Goal: Task Accomplishment & Management: Manage account settings

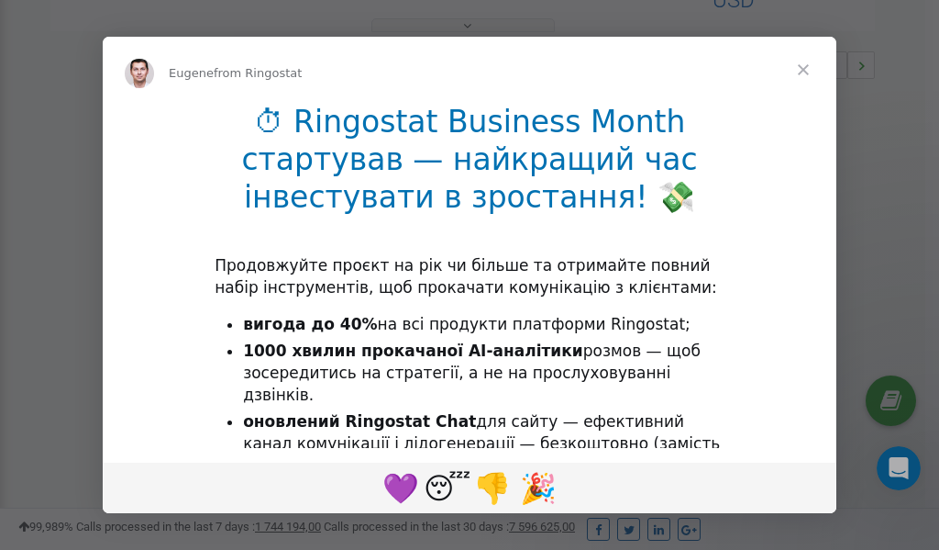
click at [805, 70] on span "Close" at bounding box center [804, 70] width 66 height 66
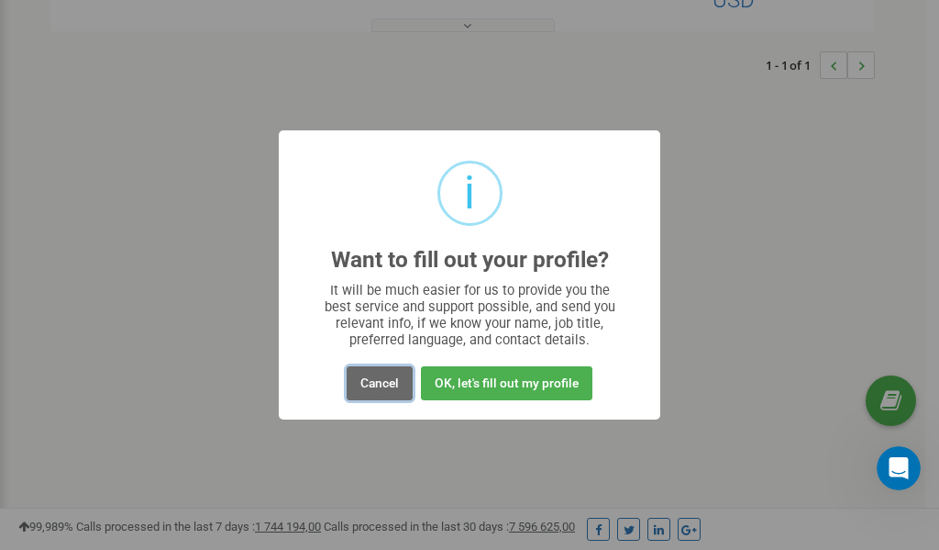
click at [382, 389] on button "Cancel" at bounding box center [380, 383] width 66 height 34
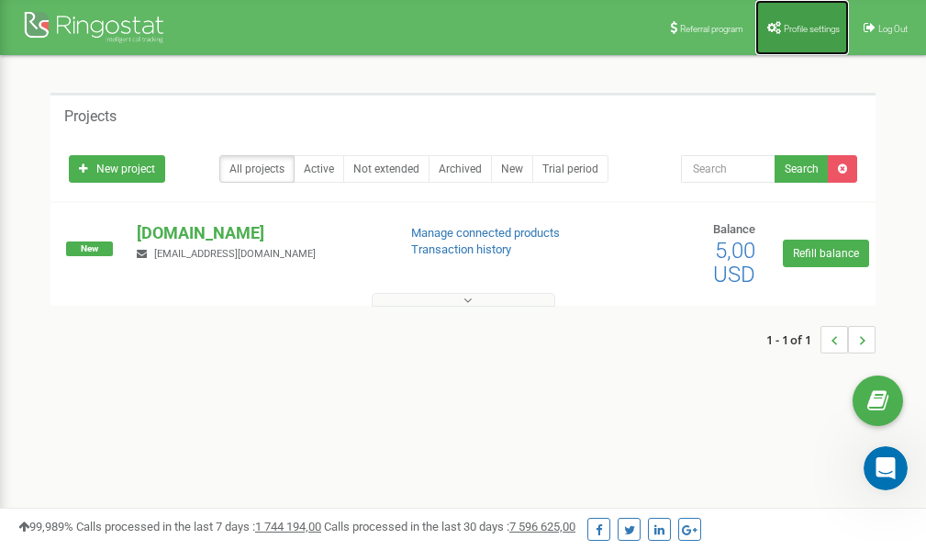
click at [793, 31] on span "Profile settings" at bounding box center [811, 29] width 56 height 10
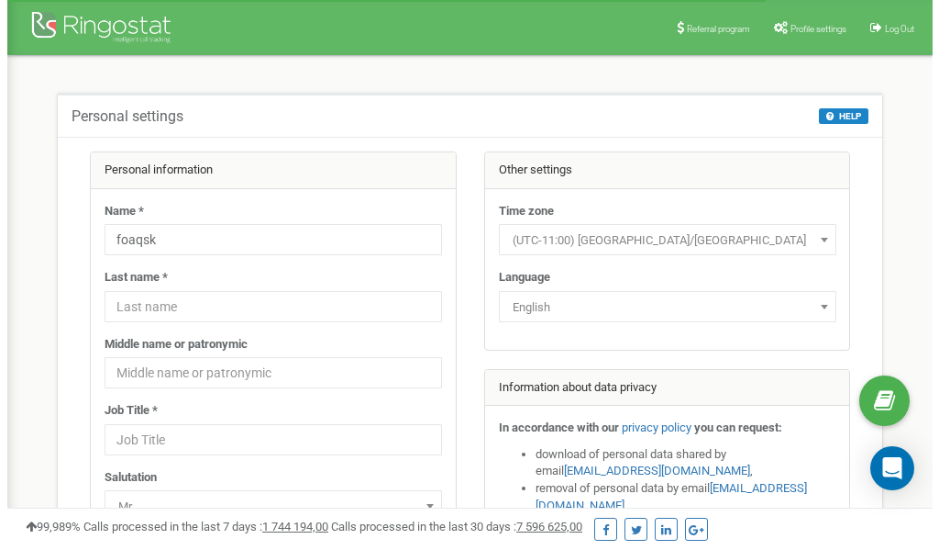
scroll to position [92, 0]
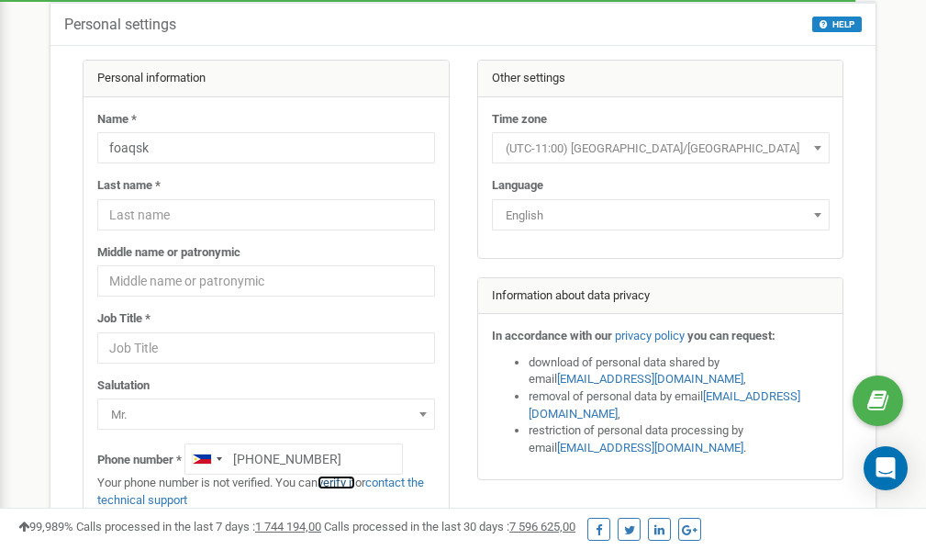
click at [350, 481] on link "verify it" at bounding box center [336, 482] width 38 height 14
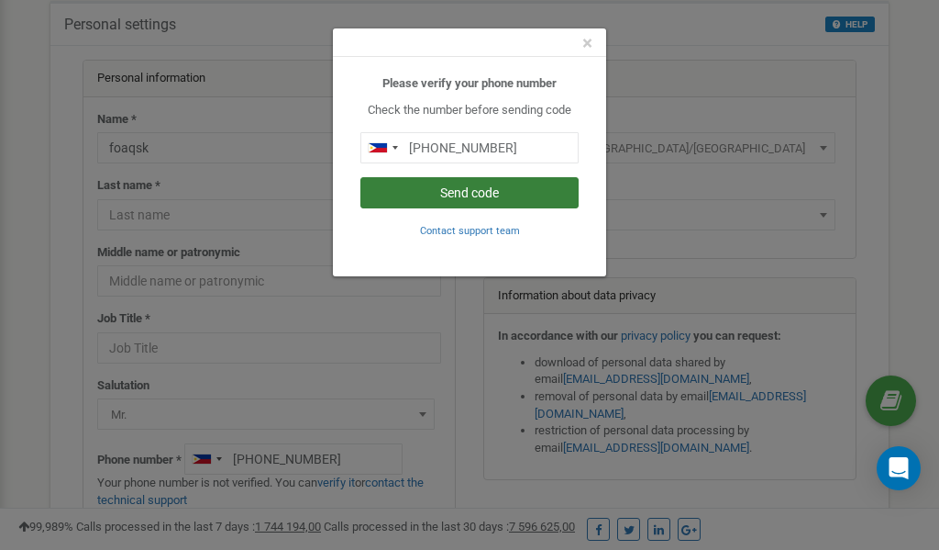
click at [477, 190] on button "Send code" at bounding box center [470, 192] width 218 height 31
